Goal: Task Accomplishment & Management: Use online tool/utility

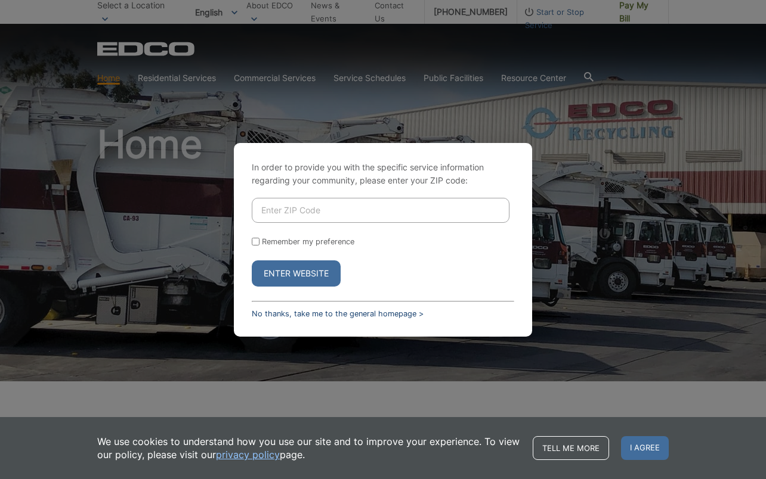
click at [278, 312] on link "No thanks, take me to the general homepage >" at bounding box center [338, 313] width 172 height 9
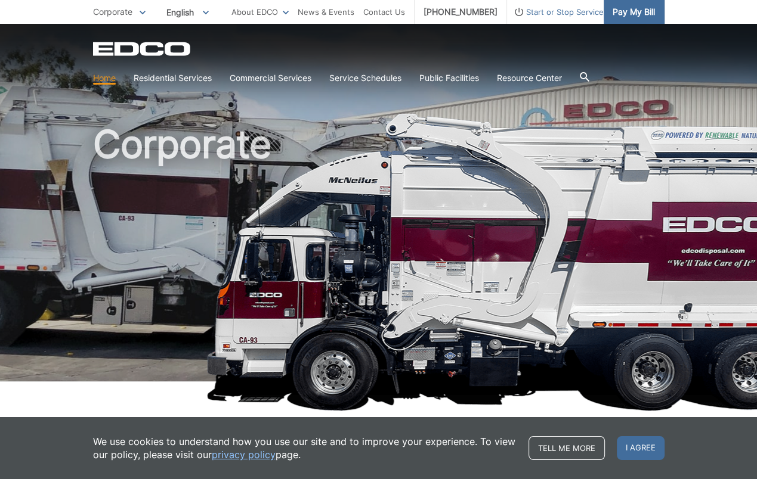
click at [639, 9] on span "Pay My Bill" at bounding box center [633, 11] width 42 height 13
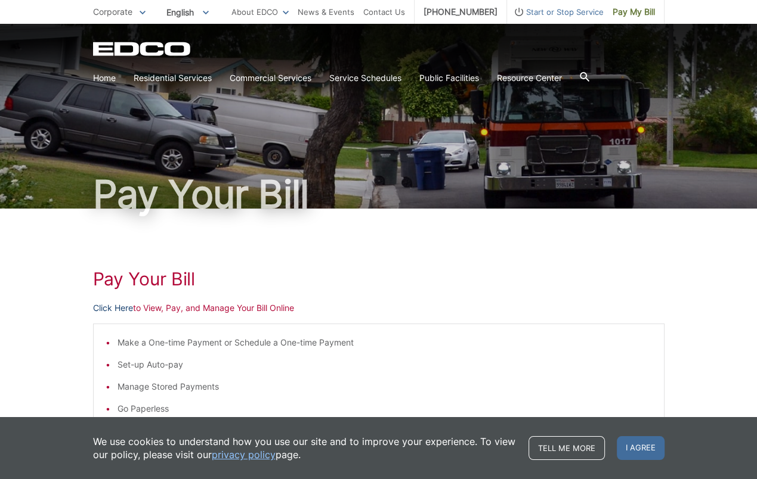
click at [107, 308] on link "Click Here" at bounding box center [113, 308] width 40 height 13
